Goal: Transaction & Acquisition: Obtain resource

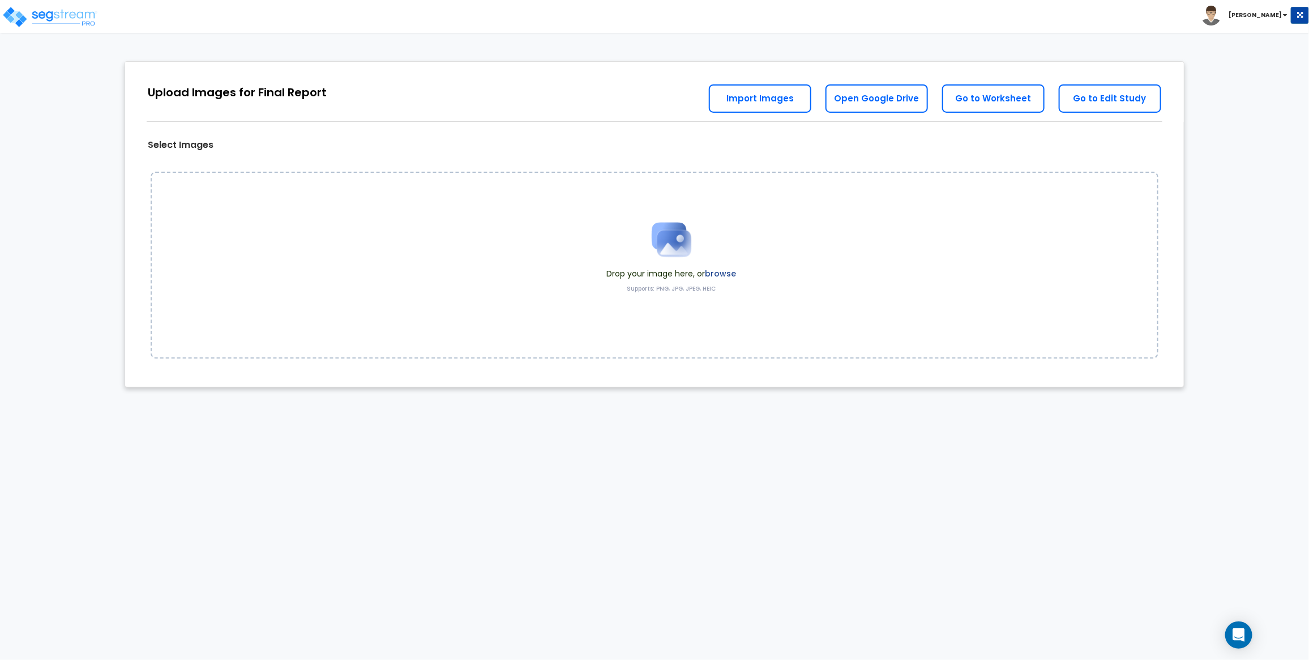
click at [721, 275] on label "browse" at bounding box center [720, 273] width 31 height 11
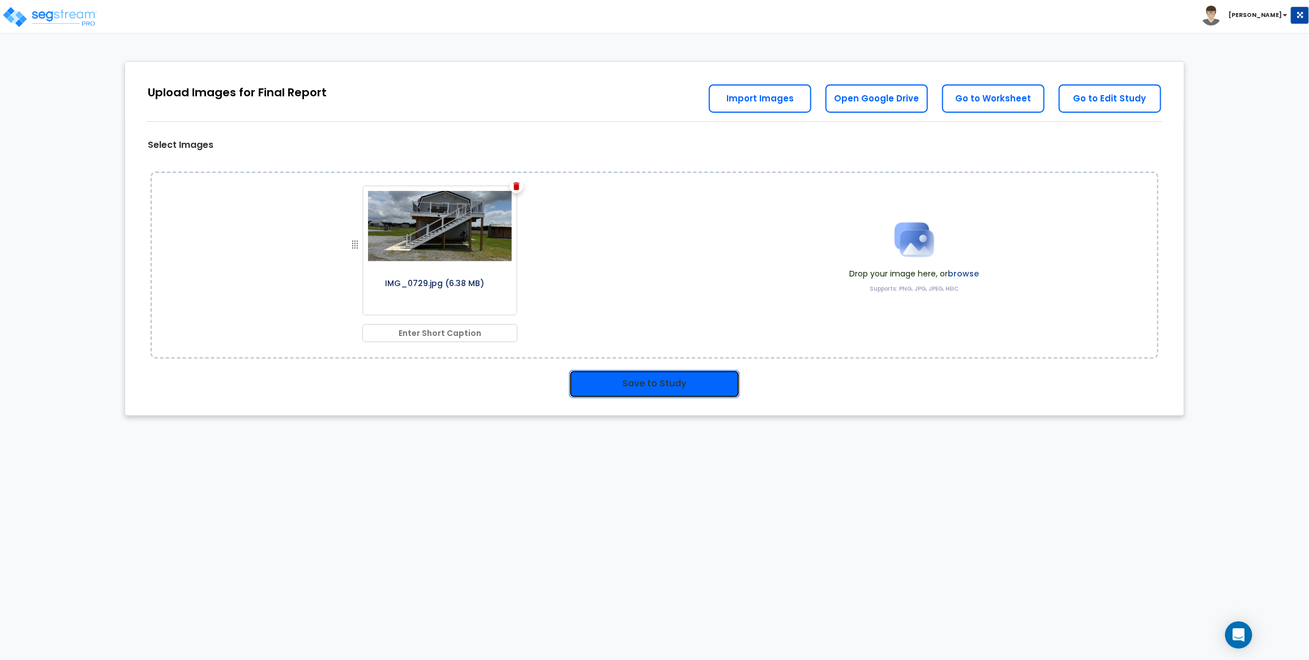
click at [667, 374] on button "Save to Study" at bounding box center [654, 384] width 171 height 28
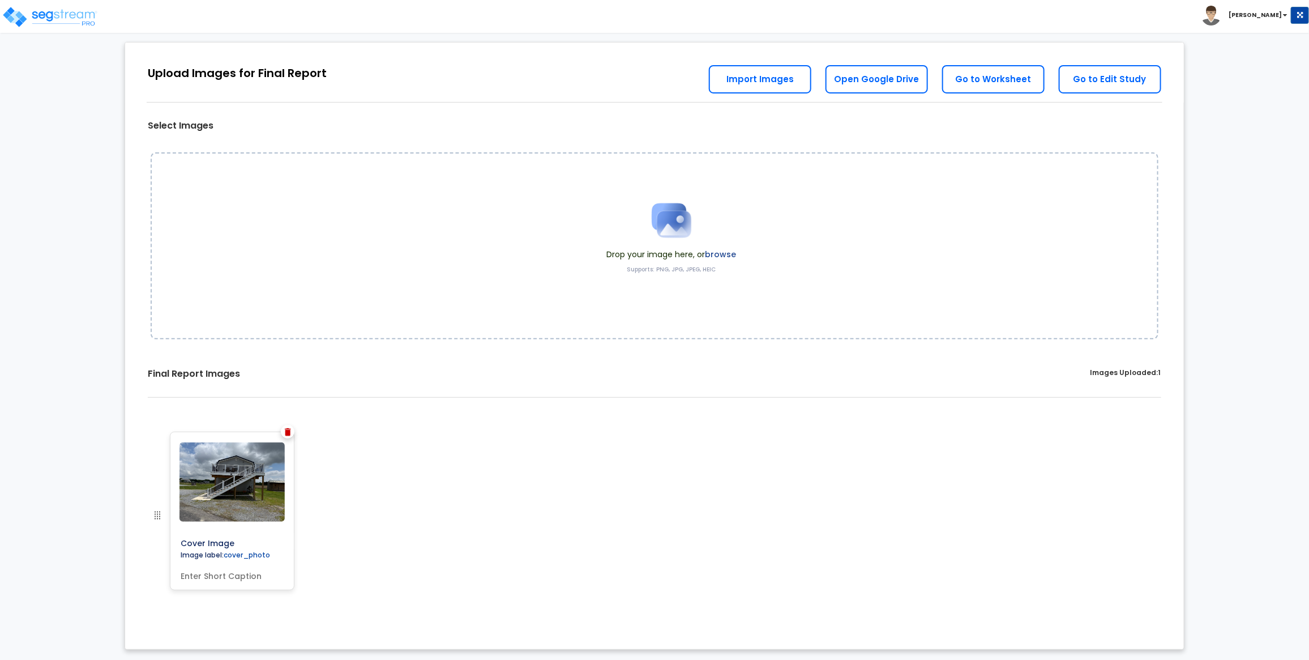
scroll to position [21, 0]
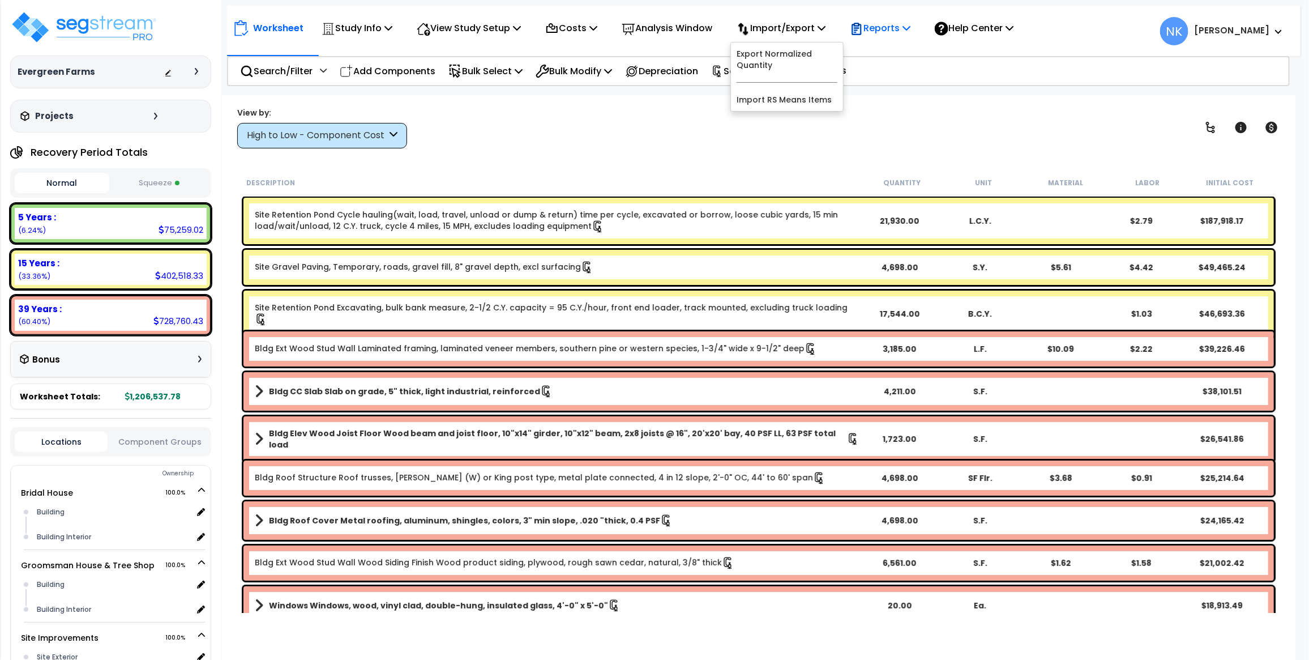
select select "2025"
click at [911, 28] on icon at bounding box center [907, 27] width 8 height 9
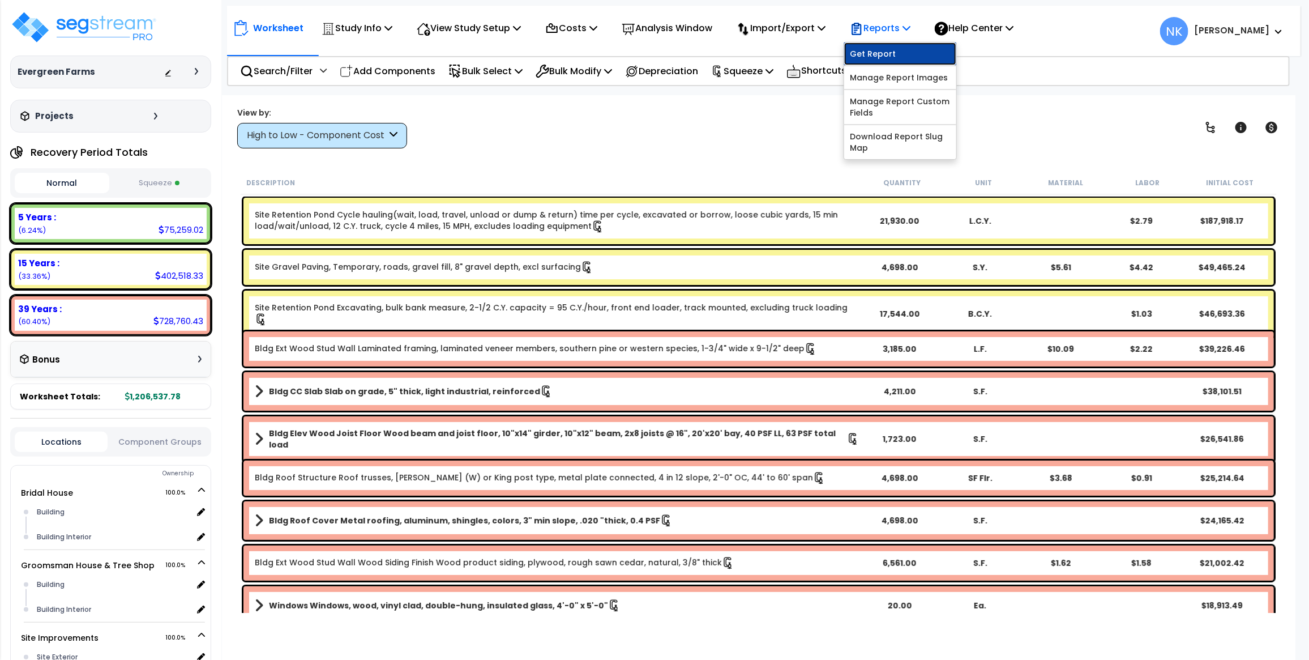
click at [900, 49] on link "Get Report" at bounding box center [900, 53] width 112 height 23
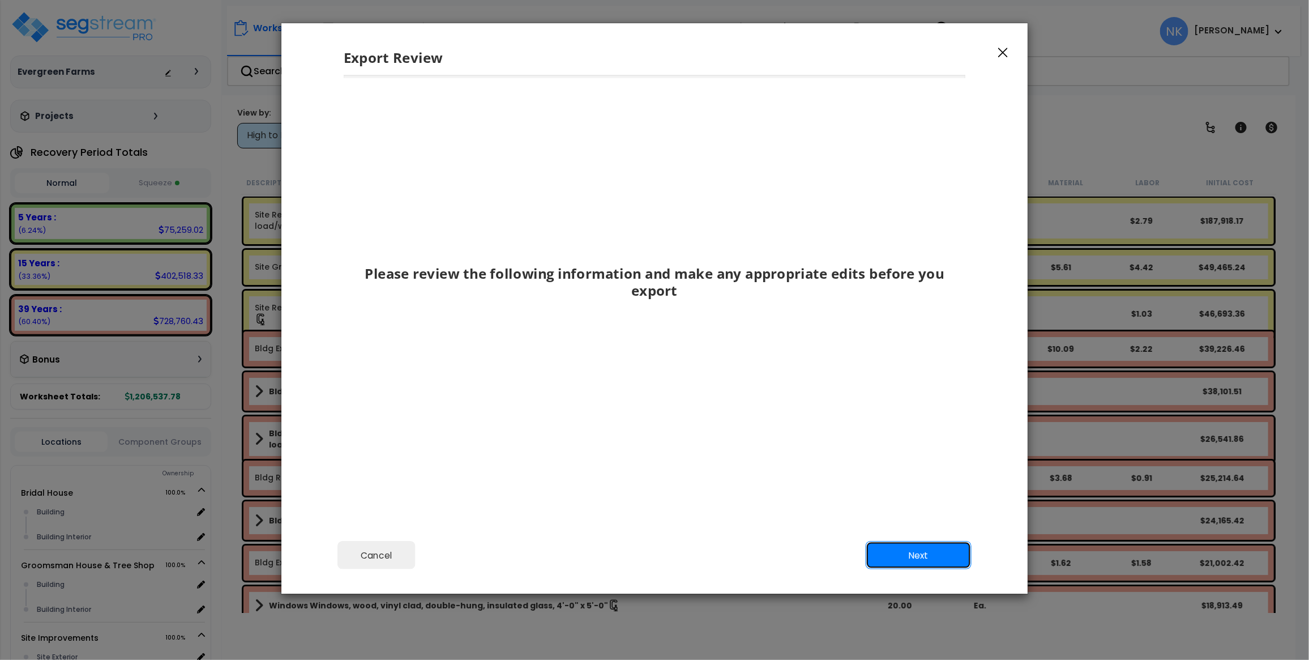
click at [928, 564] on button "Next" at bounding box center [919, 555] width 106 height 28
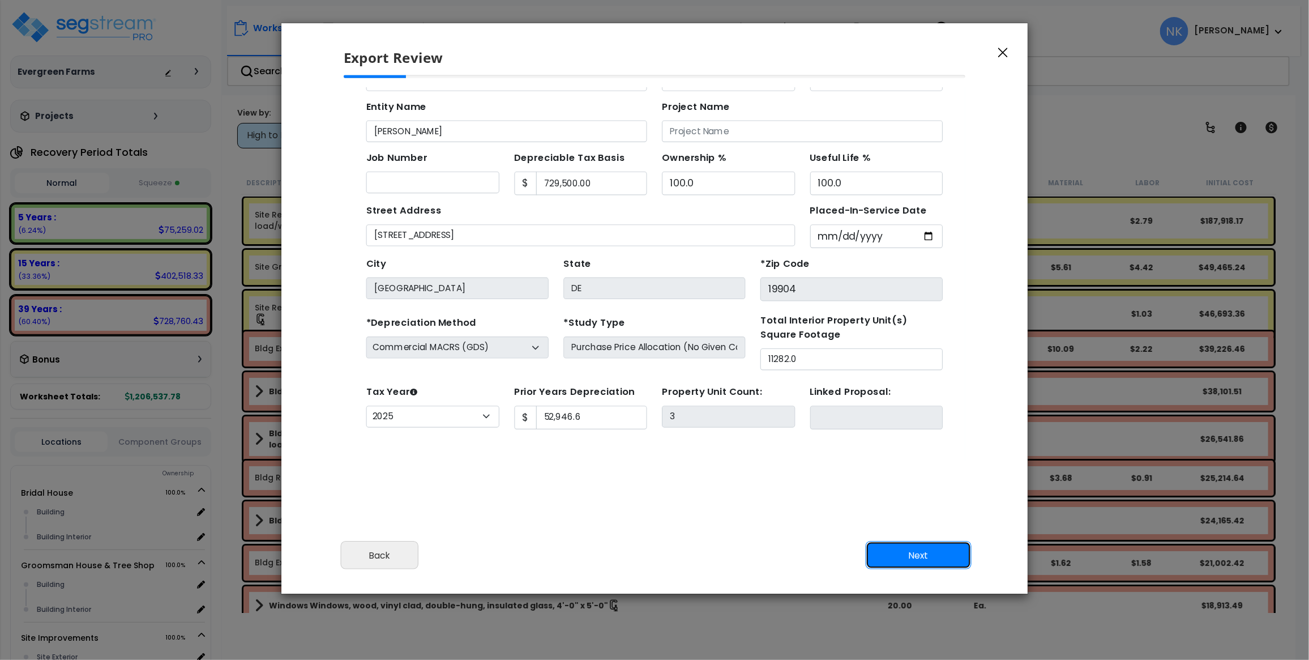
click at [928, 558] on button "Next" at bounding box center [919, 555] width 106 height 28
type input "52946.6"
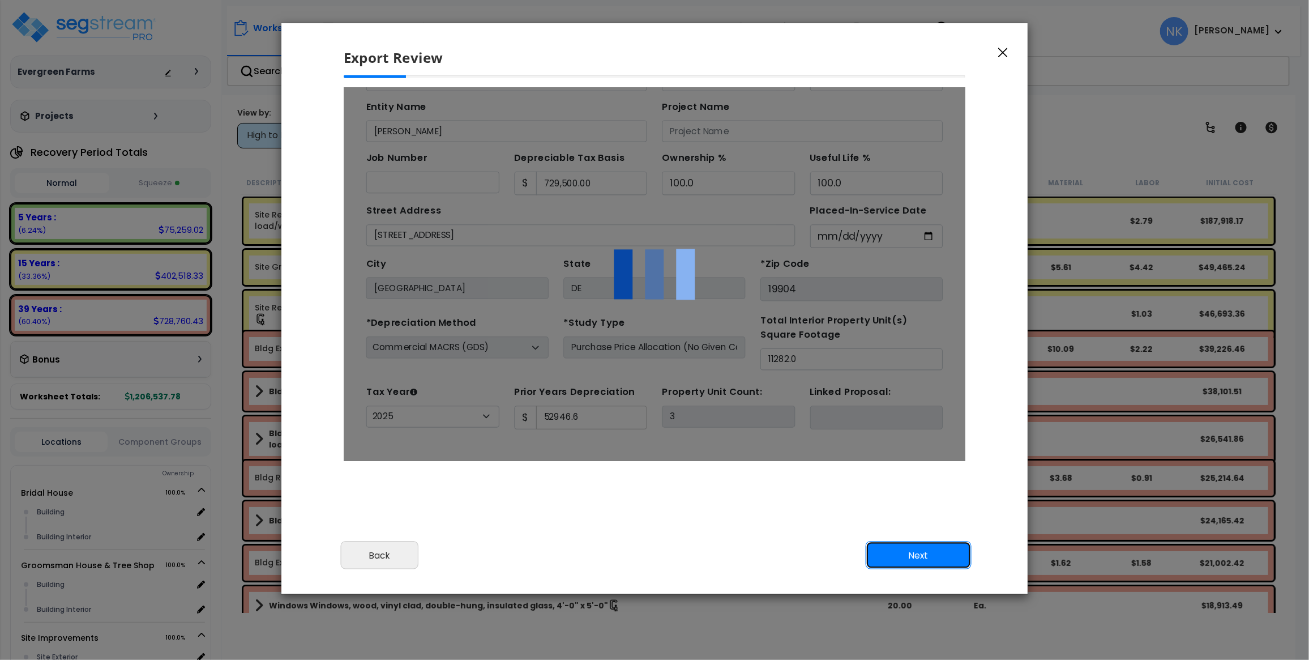
scroll to position [0, 0]
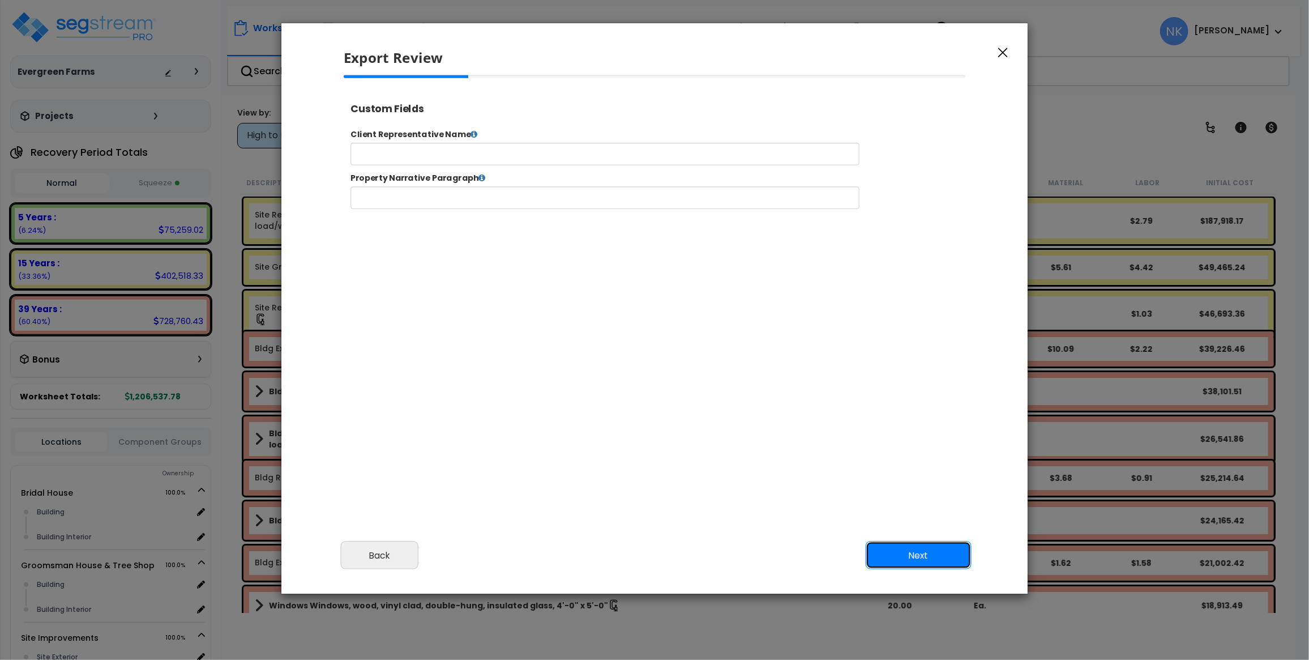
click at [928, 558] on button "Next" at bounding box center [919, 555] width 106 height 28
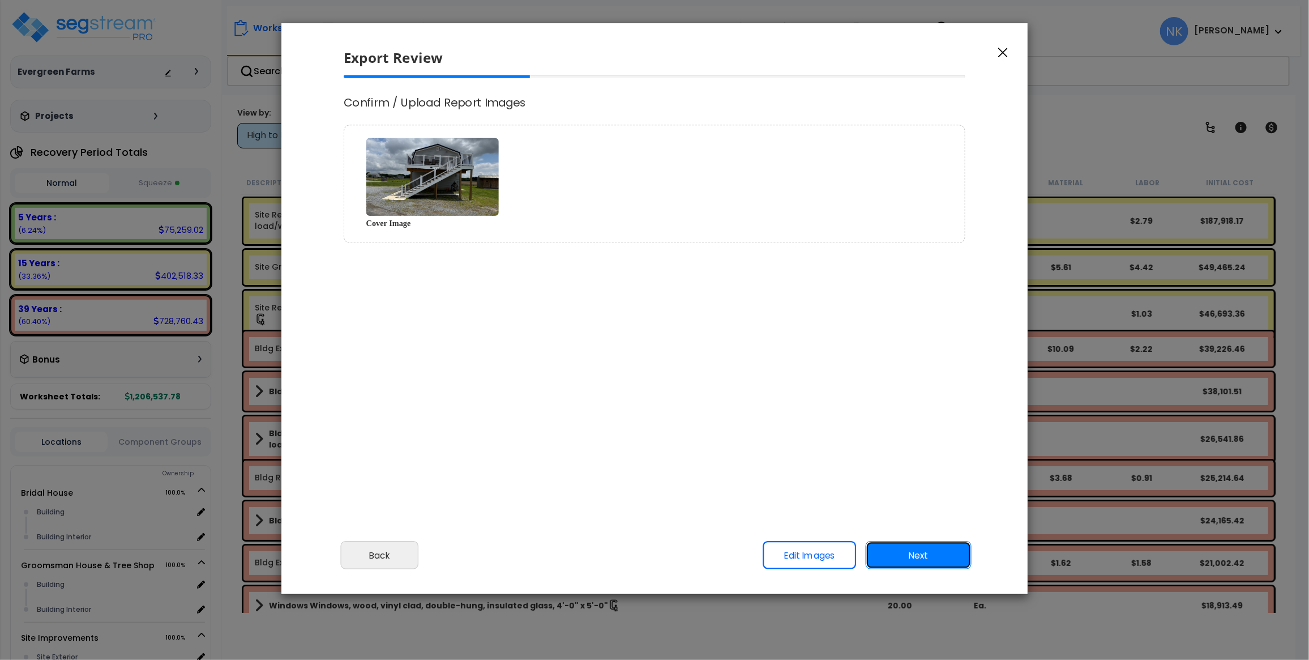
click at [928, 558] on button "Next" at bounding box center [919, 555] width 106 height 28
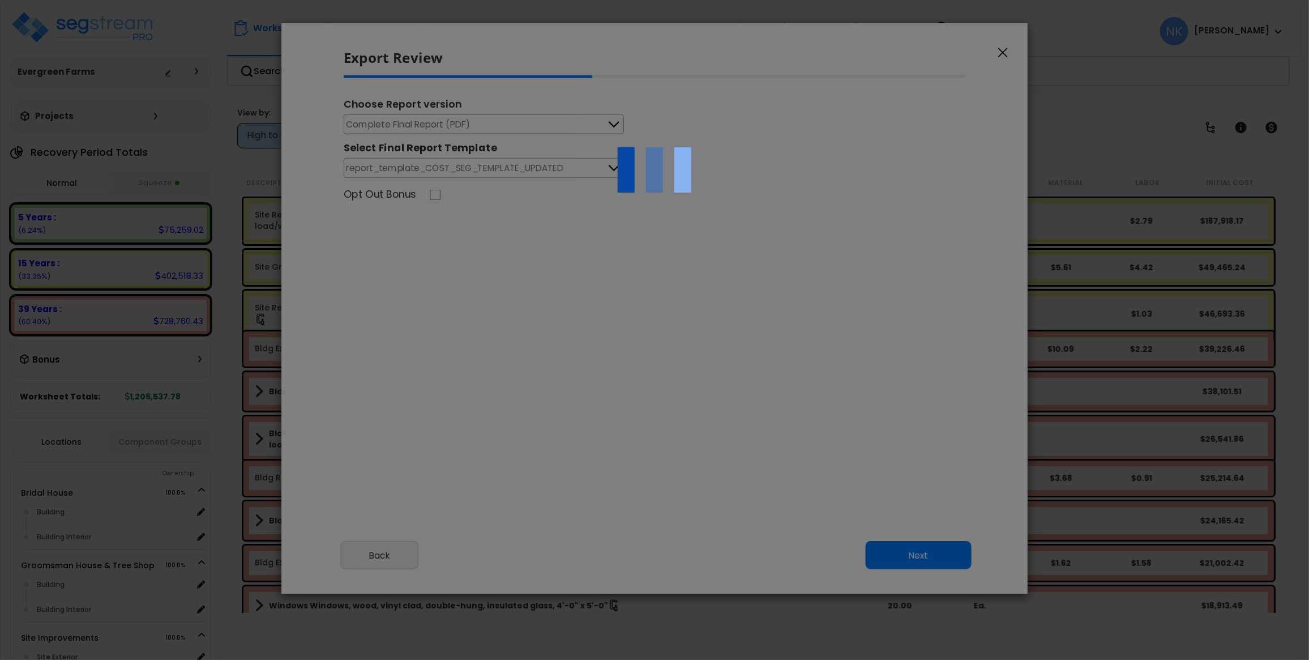
type input "52,946.6"
select select "2025"
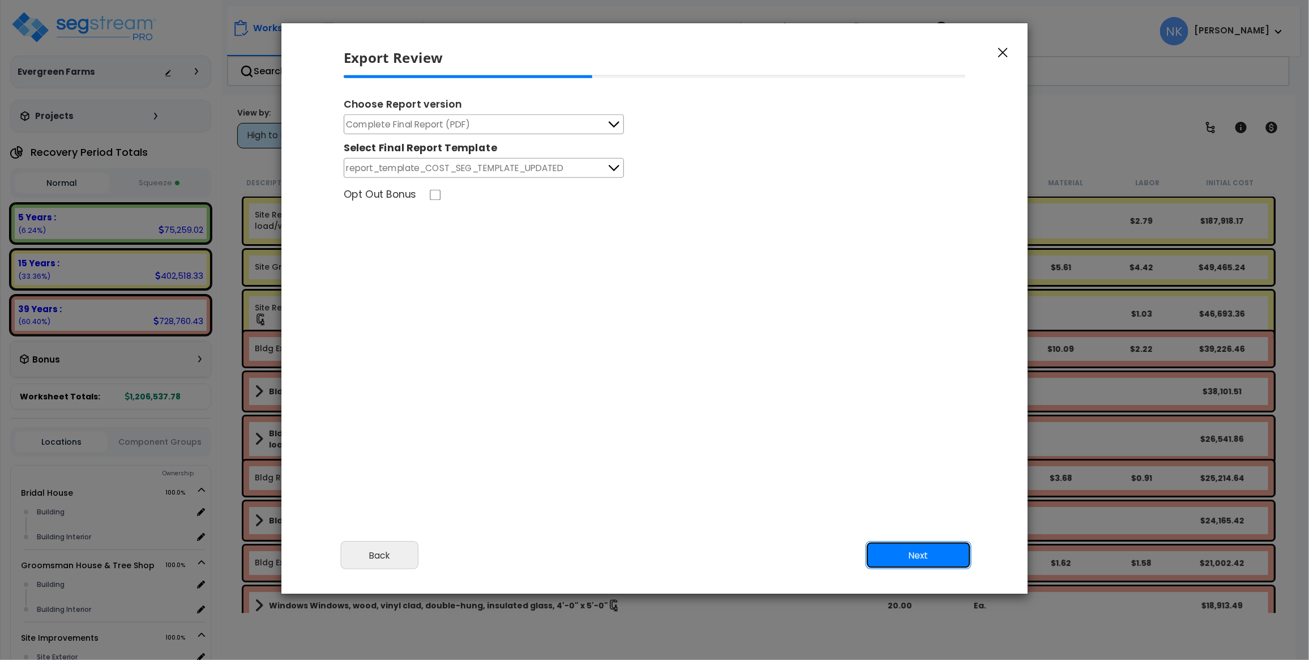
click at [927, 557] on button "Next" at bounding box center [919, 555] width 106 height 28
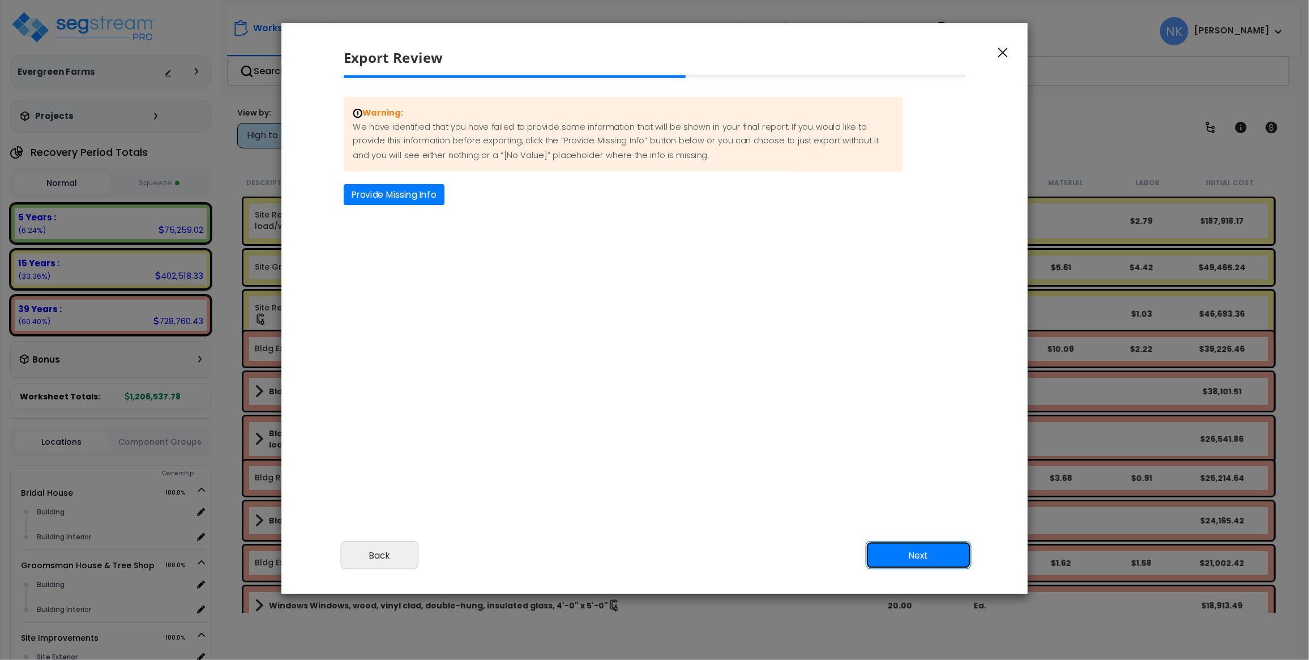
click at [893, 551] on button "Next" at bounding box center [919, 555] width 106 height 28
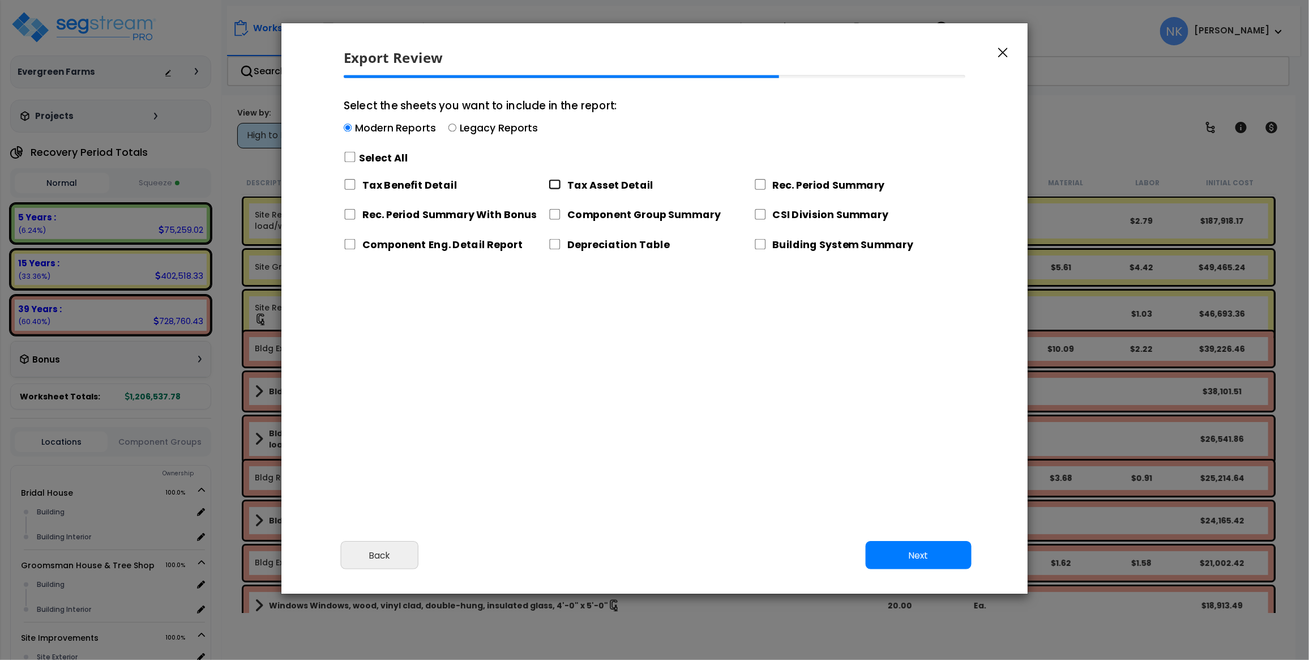
click at [553, 188] on input "Tax Asset Detail" at bounding box center [555, 184] width 12 height 11
checkbox input "true"
click at [934, 562] on button "Next" at bounding box center [919, 555] width 106 height 28
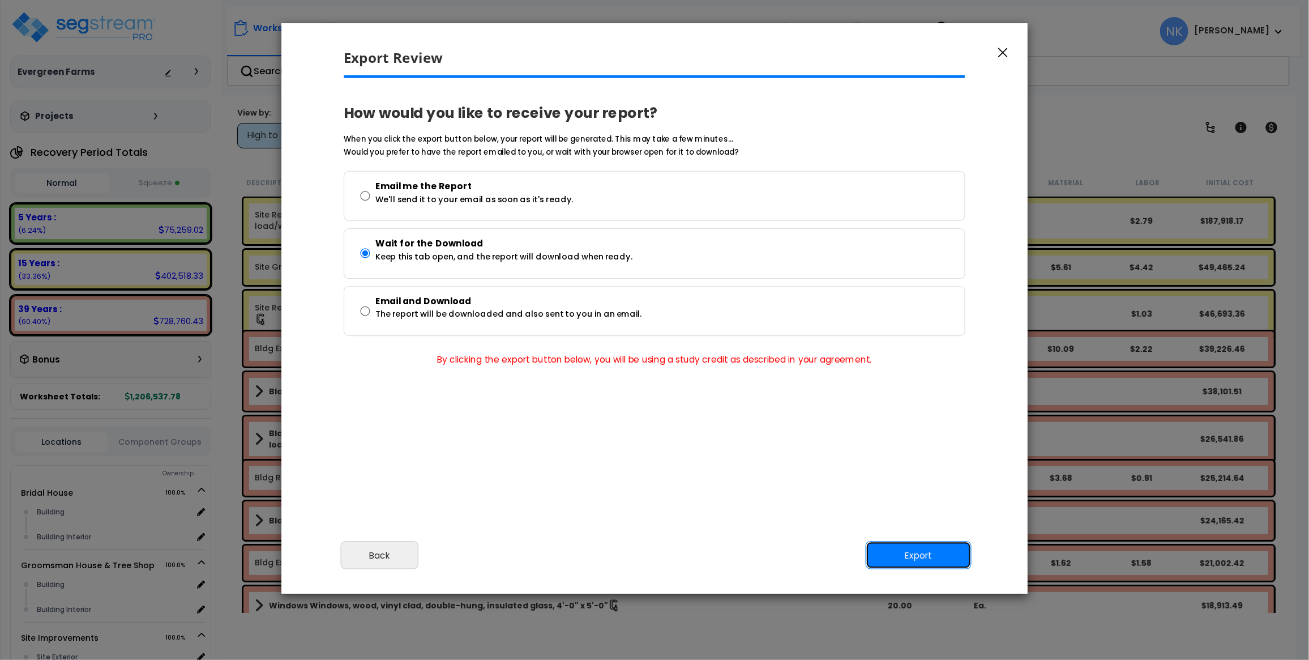
click at [932, 559] on button "Export" at bounding box center [919, 555] width 106 height 28
